Goal: Task Accomplishment & Management: Manage account settings

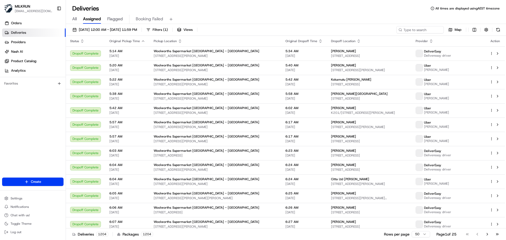
click at [31, 27] on ul "Orders Deliveries Providers [PERSON_NAME] Product Catalog Analytics" at bounding box center [34, 47] width 64 height 56
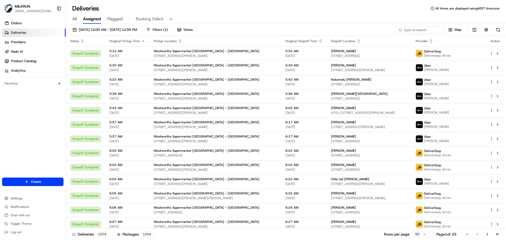
click at [74, 21] on span "All" at bounding box center [74, 19] width 4 height 6
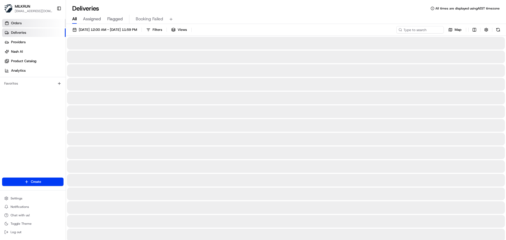
click at [34, 23] on link "Orders" at bounding box center [34, 23] width 64 height 8
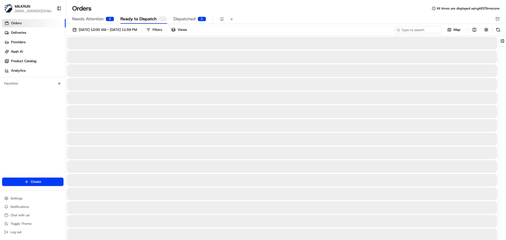
click at [89, 22] on span "Needs Attention" at bounding box center [87, 19] width 31 height 6
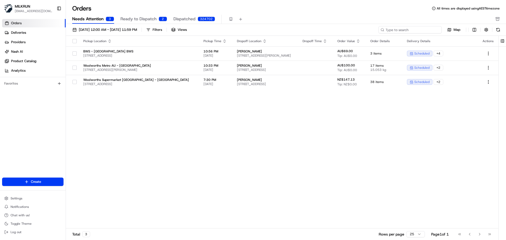
click at [421, 31] on input at bounding box center [410, 29] width 63 height 7
paste input "82258013-ce9d-425a-8518-5db5b8aa9368"
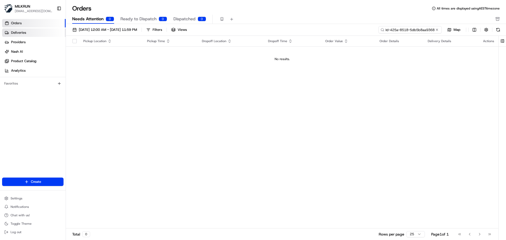
type input "82258013-ce9d-425a-8518-5db5b8aa9368"
click at [28, 31] on link "Deliveries" at bounding box center [34, 32] width 64 height 8
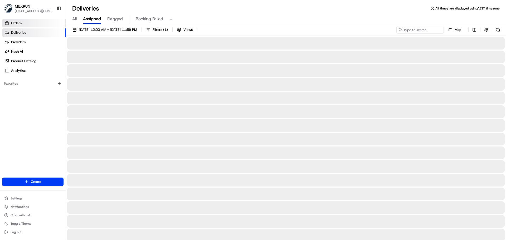
click at [46, 25] on link "Orders" at bounding box center [34, 23] width 64 height 8
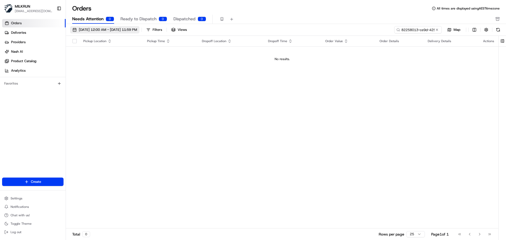
drag, startPoint x: 104, startPoint y: 27, endPoint x: 105, endPoint y: 32, distance: 5.0
click at [104, 27] on span "[DATE] 12:00 AM - [DATE] 11:59 PM" at bounding box center [108, 29] width 58 height 5
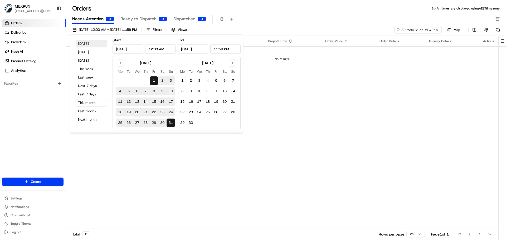
click at [90, 44] on button "[DATE]" at bounding box center [92, 43] width 32 height 7
type input "[DATE]"
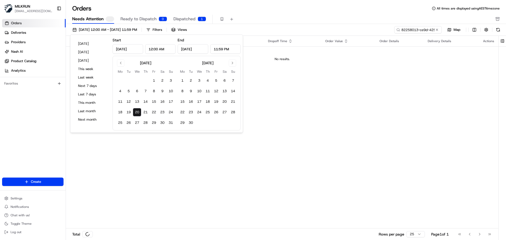
click at [277, 9] on div "Orders All times are displayed using AEST timezone" at bounding box center [286, 8] width 440 height 8
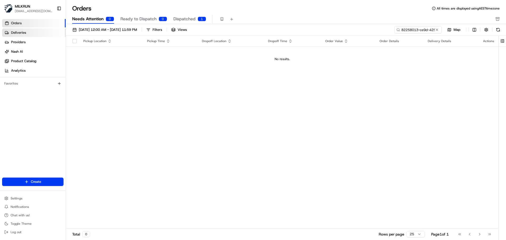
click at [44, 31] on link "Deliveries" at bounding box center [34, 32] width 64 height 8
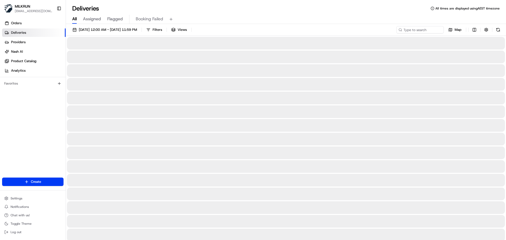
click at [75, 21] on span "All" at bounding box center [74, 19] width 4 height 6
click at [410, 29] on input at bounding box center [412, 29] width 63 height 7
paste input "82258013-ce9d-425a-8518-5db5b8aa9368"
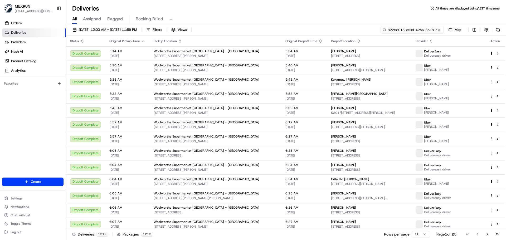
scroll to position [0, 27]
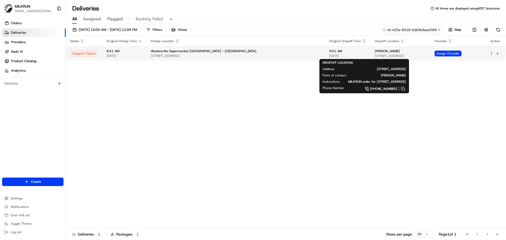
type input "82258013-ce9d-425a-8518-5db5b8aa9368"
click at [407, 58] on span "[STREET_ADDRESS]" at bounding box center [400, 56] width 51 height 4
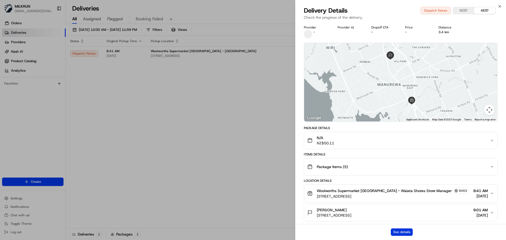
click at [399, 231] on button "See details" at bounding box center [402, 232] width 22 height 7
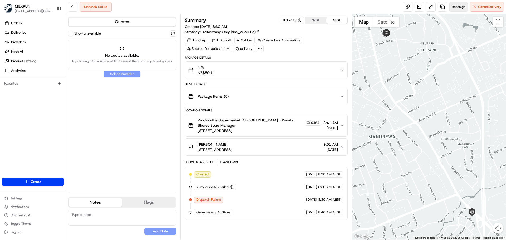
click at [456, 4] on button "Reassign" at bounding box center [459, 6] width 18 height 9
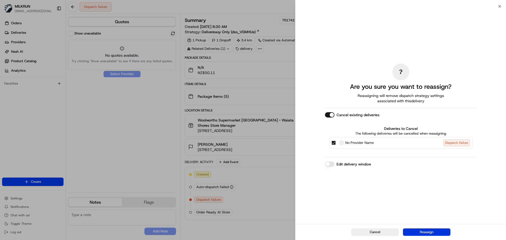
click at [422, 232] on button "Reassign" at bounding box center [426, 232] width 47 height 7
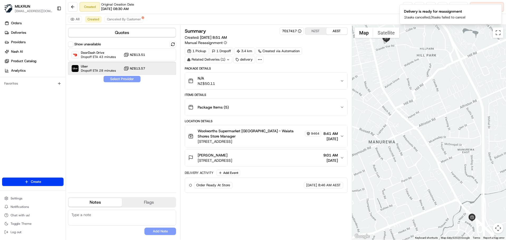
click at [163, 69] on div at bounding box center [160, 68] width 6 height 6
click at [113, 78] on button "Assign Provider" at bounding box center [121, 79] width 37 height 6
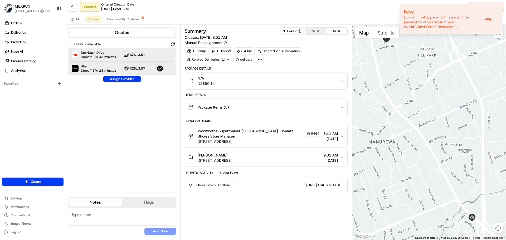
click at [175, 56] on div "DoorDash Drive Dropoff ETA 43 minutes NZ$13.51" at bounding box center [122, 55] width 108 height 13
click at [137, 80] on button "Assign Provider" at bounding box center [121, 79] width 37 height 6
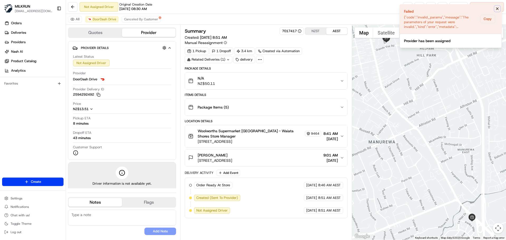
click at [497, 9] on icon "Notifications (F8)" at bounding box center [498, 9] width 4 height 4
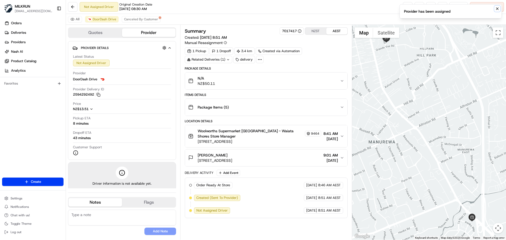
click at [498, 9] on icon "Notifications (F8)" at bounding box center [498, 9] width 4 height 4
click at [408, 12] on div "Not Assigned Driver Original Creation Date 08/20/2025 08:30 AM Reassign Cancel …" at bounding box center [286, 7] width 440 height 14
click at [408, 10] on link at bounding box center [407, 6] width 9 height 9
